Goal: Task Accomplishment & Management: Use online tool/utility

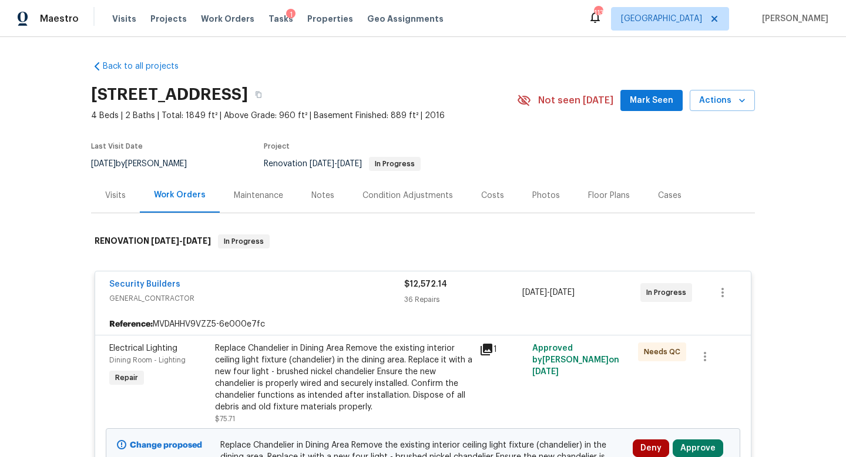
scroll to position [151, 0]
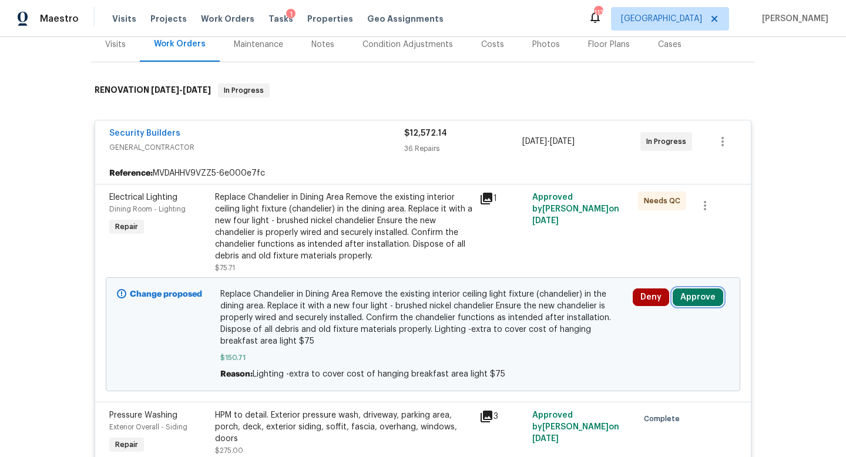
click at [683, 297] on button "Approve" at bounding box center [698, 297] width 51 height 18
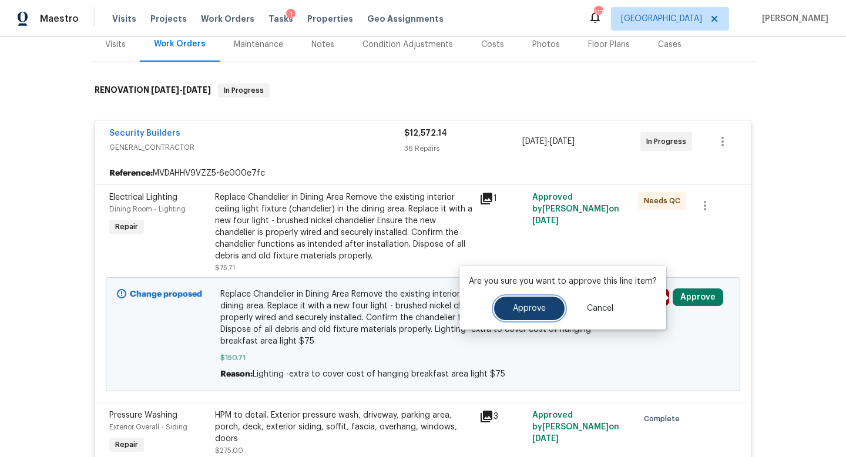
click at [529, 304] on span "Approve" at bounding box center [529, 308] width 33 height 9
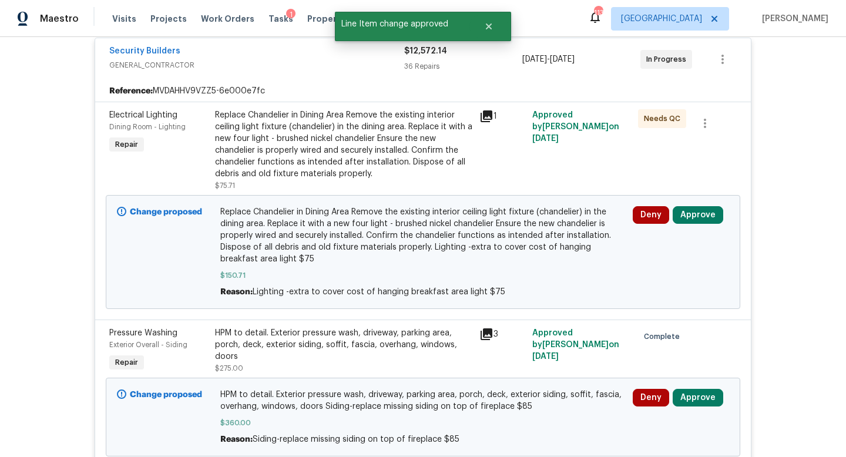
scroll to position [234, 0]
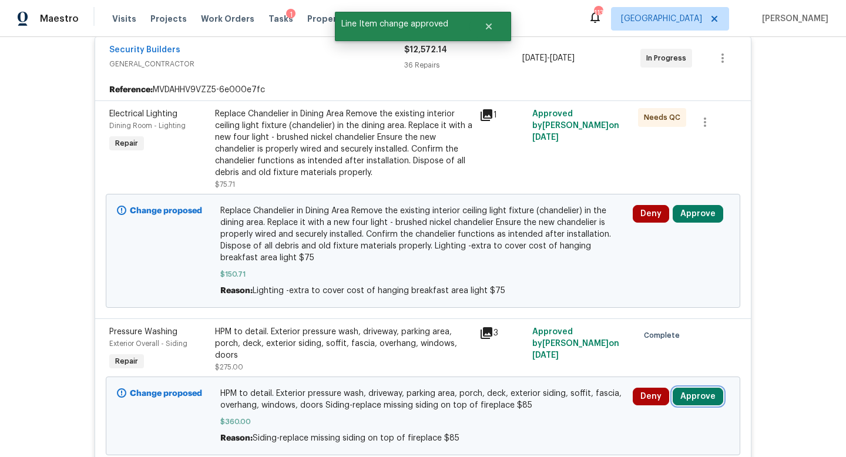
click at [690, 396] on button "Approve" at bounding box center [698, 397] width 51 height 18
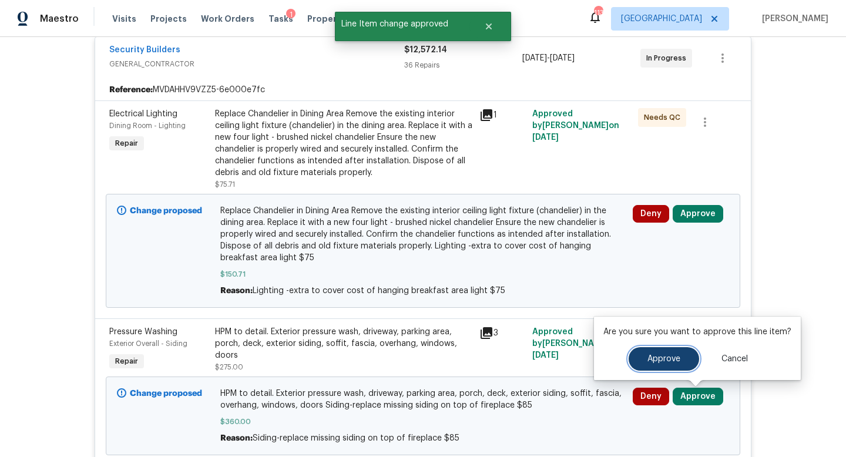
click at [640, 362] on button "Approve" at bounding box center [664, 358] width 70 height 23
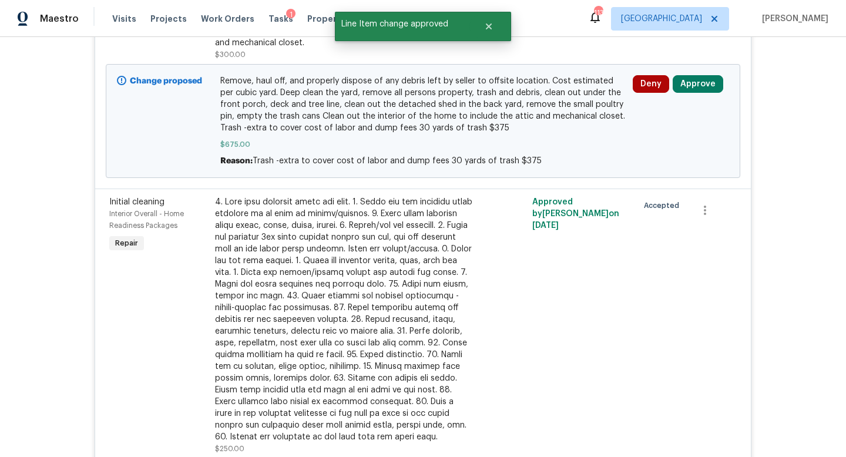
scroll to position [389, 0]
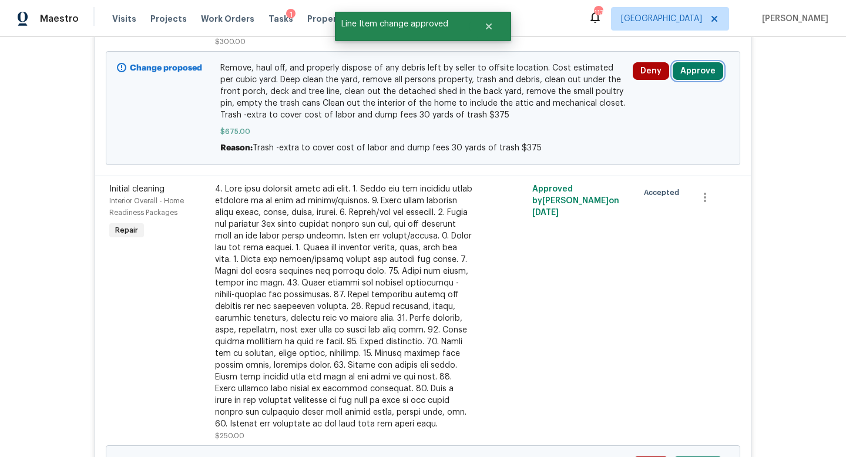
click at [698, 72] on button "Approve" at bounding box center [698, 71] width 51 height 18
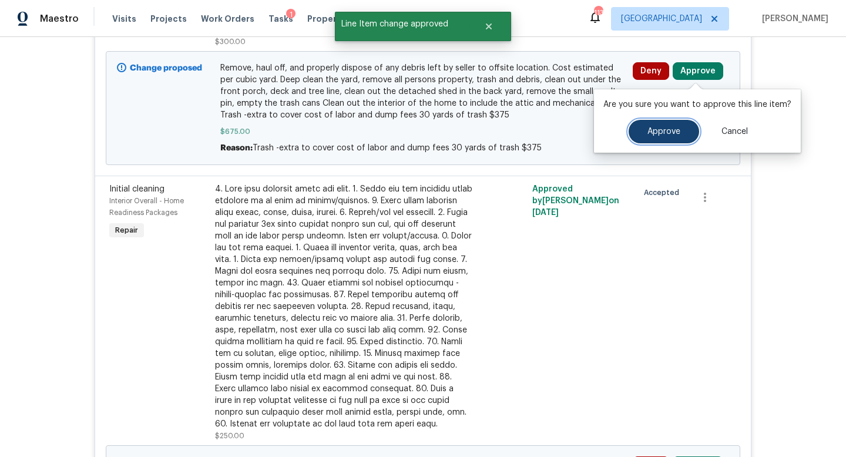
click at [661, 127] on span "Approve" at bounding box center [663, 131] width 33 height 9
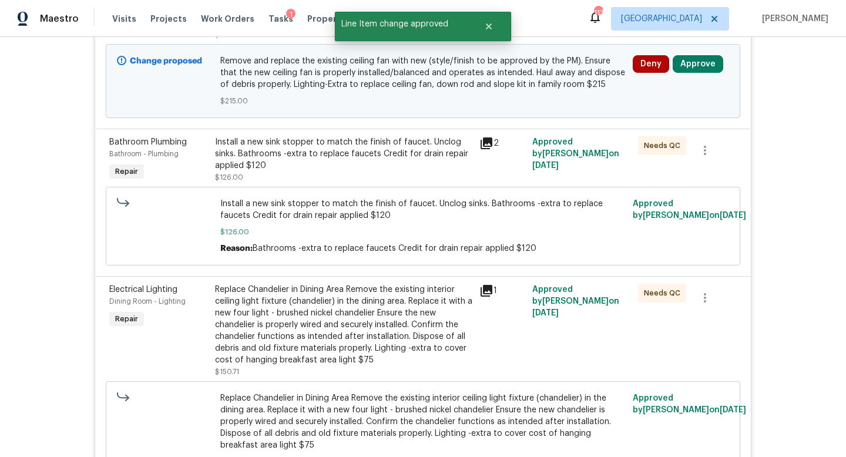
scroll to position [1141, 0]
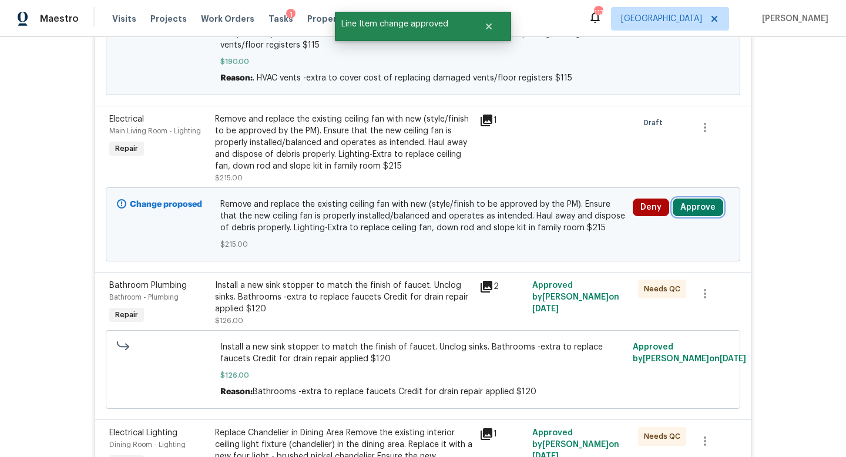
click at [688, 216] on button "Approve" at bounding box center [698, 208] width 51 height 18
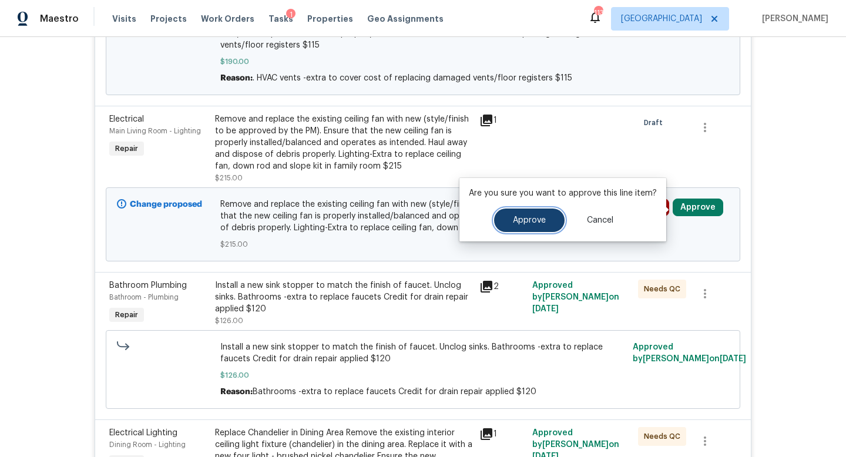
click at [549, 216] on button "Approve" at bounding box center [529, 220] width 70 height 23
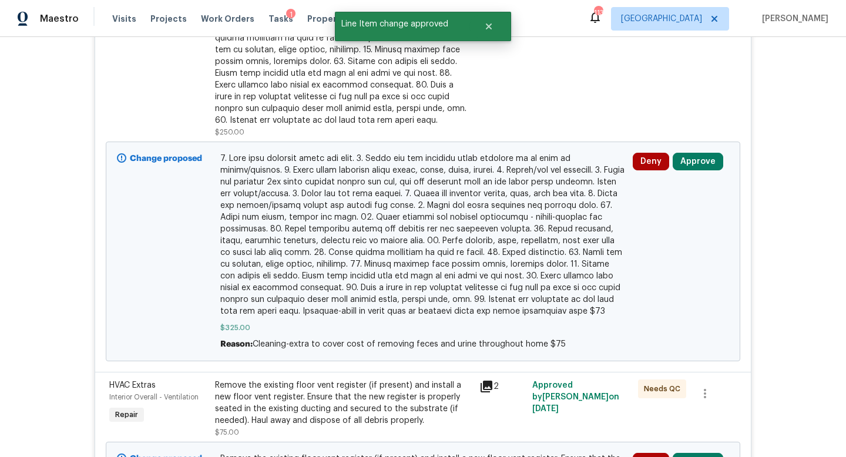
scroll to position [881, 0]
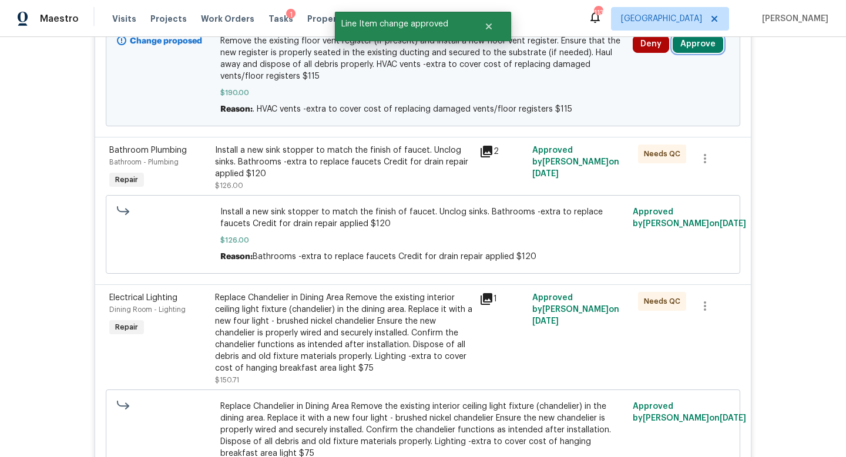
click at [703, 46] on button "Approve" at bounding box center [698, 44] width 51 height 18
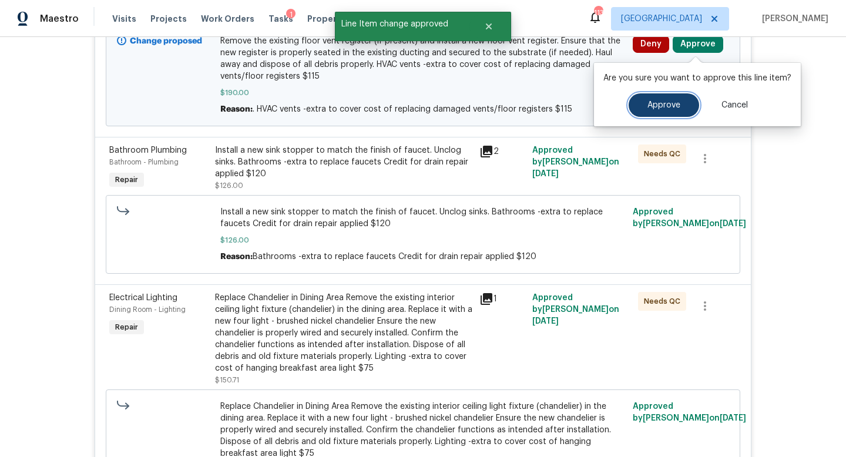
click at [656, 110] on button "Approve" at bounding box center [664, 104] width 70 height 23
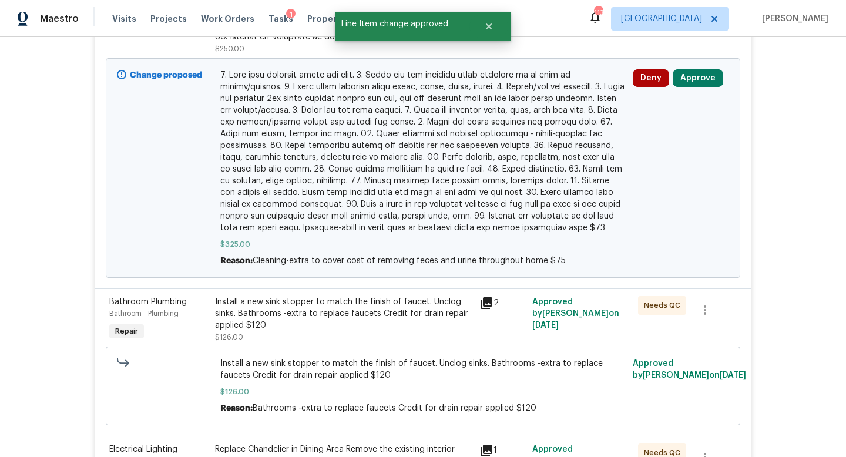
scroll to position [497, 0]
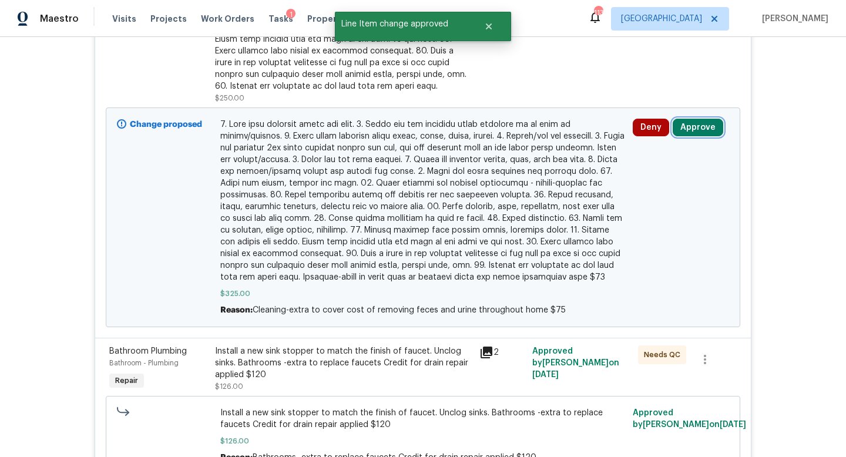
click at [696, 123] on button "Approve" at bounding box center [698, 128] width 51 height 18
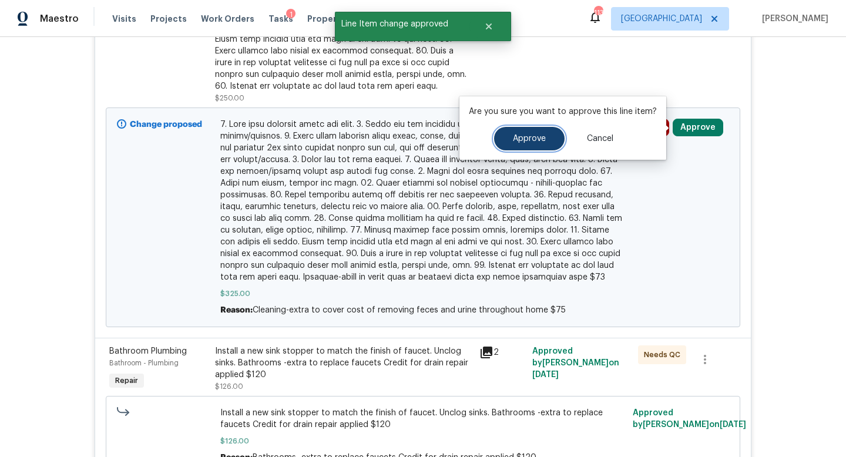
click at [532, 145] on button "Approve" at bounding box center [529, 138] width 70 height 23
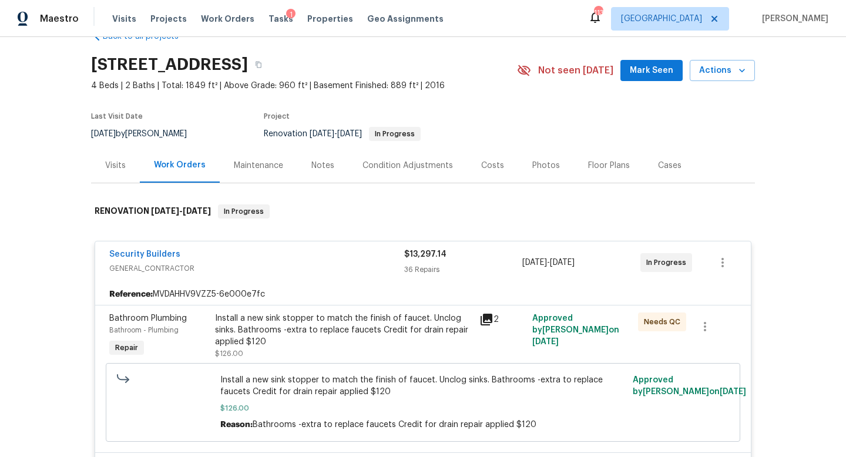
scroll to position [0, 0]
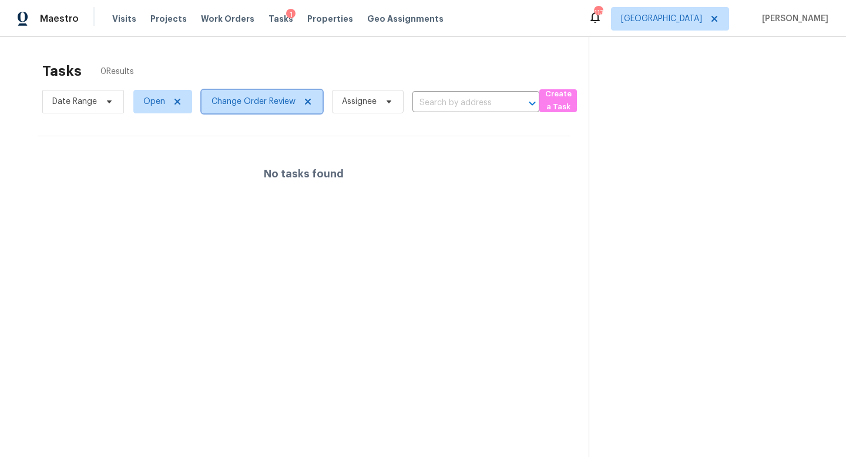
click at [306, 102] on icon at bounding box center [307, 101] width 9 height 9
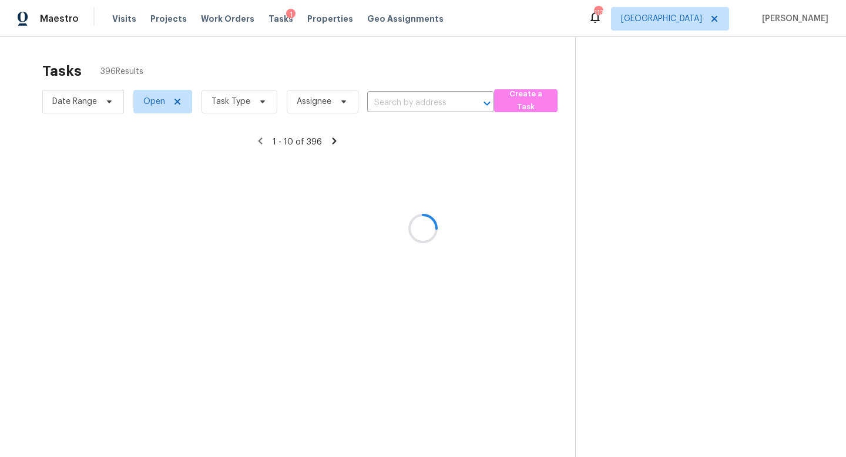
click at [216, 98] on div at bounding box center [423, 228] width 846 height 457
click at [234, 106] on div at bounding box center [423, 228] width 846 height 457
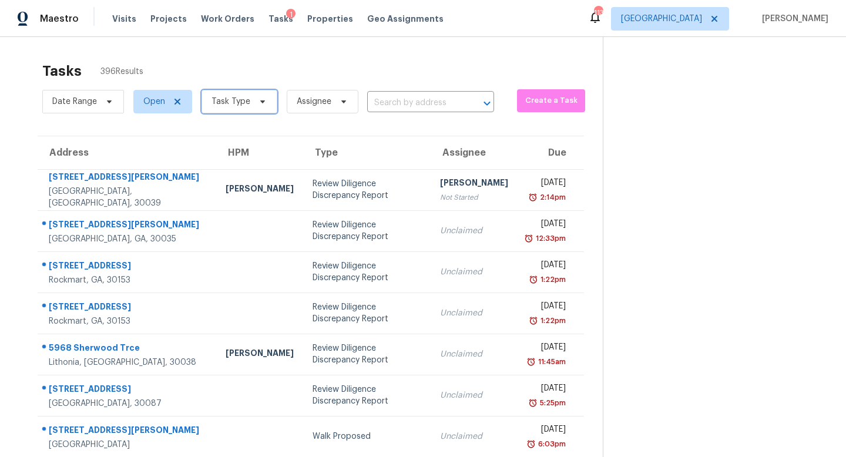
click at [237, 104] on span "Task Type" at bounding box center [230, 102] width 39 height 12
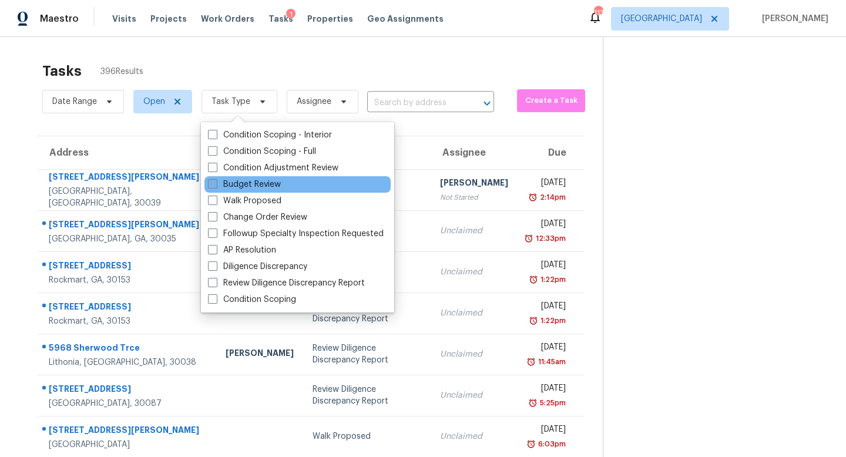
click at [261, 186] on label "Budget Review" at bounding box center [244, 185] width 73 height 12
click at [216, 186] on input "Budget Review" at bounding box center [212, 183] width 8 height 8
checkbox input "true"
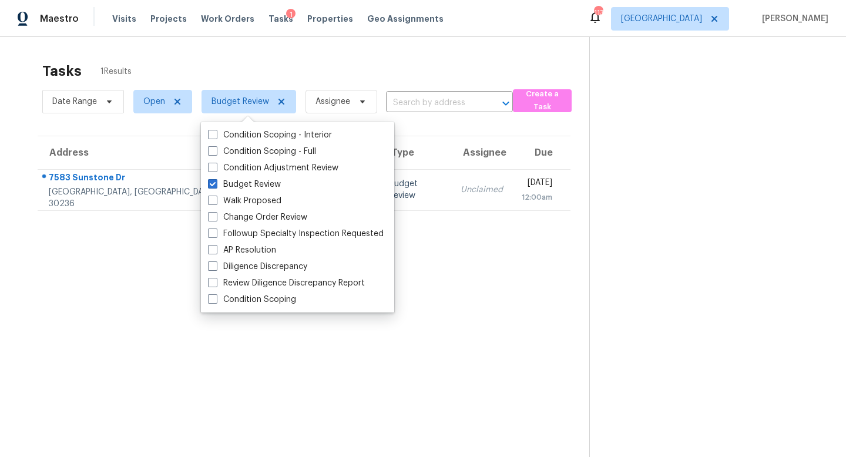
click at [283, 62] on div "Tasks 1 Results" at bounding box center [315, 71] width 547 height 31
